Goal: Information Seeking & Learning: Learn about a topic

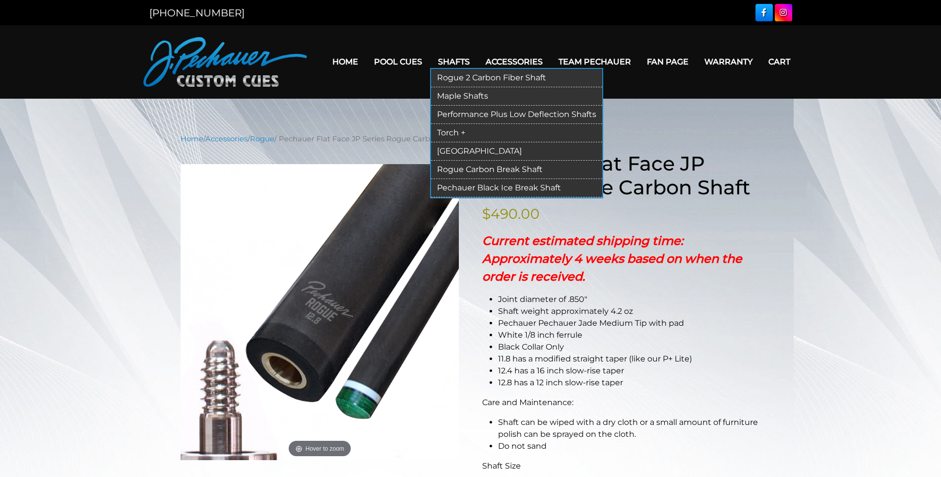
click at [470, 79] on link "Rogue 2 Carbon Fiber Shaft" at bounding box center [516, 78] width 171 height 18
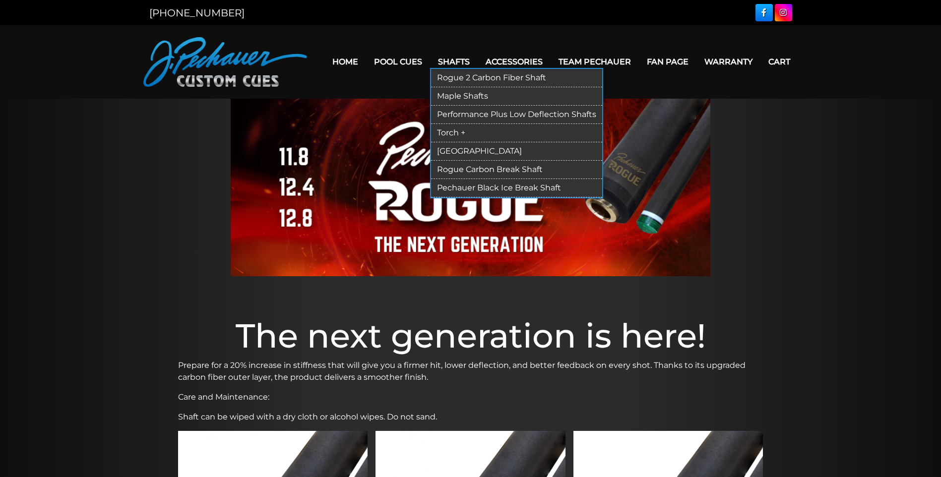
click at [479, 118] on link "Performance Plus Low Deflection Shafts" at bounding box center [516, 115] width 171 height 18
click at [480, 188] on link "Pechauer Black Ice Break Shaft" at bounding box center [516, 188] width 171 height 18
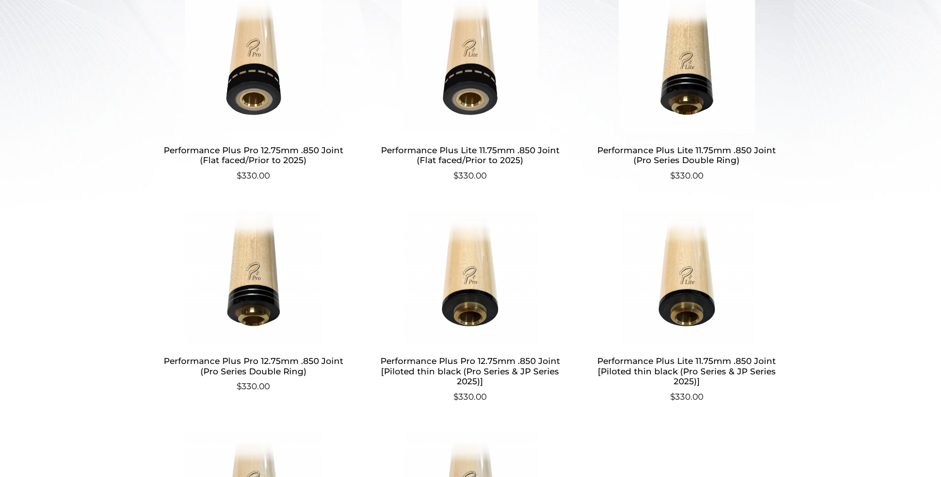
scroll to position [367, 0]
